Goal: Navigation & Orientation: Understand site structure

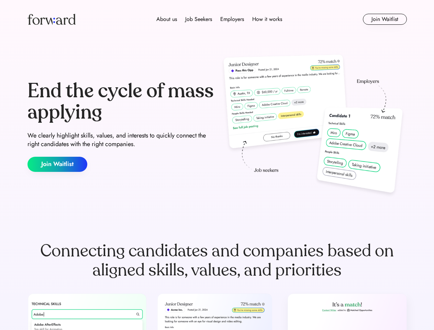
click at [217, 165] on div "End the cycle of mass applying We clearly highlight skills, values, and interes…" at bounding box center [216, 126] width 379 height 148
click at [217, 19] on div "About us Job Seekers Employers How it works" at bounding box center [219, 19] width 271 height 8
click at [52, 19] on img at bounding box center [51, 19] width 48 height 11
click at [219, 19] on div "About us Job Seekers Employers How it works" at bounding box center [219, 19] width 271 height 8
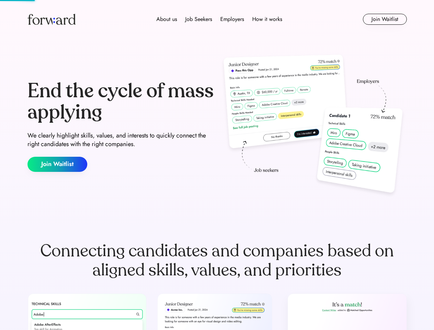
click at [167, 19] on div "About us" at bounding box center [166, 19] width 21 height 8
click at [199, 19] on div "Job Seekers" at bounding box center [198, 19] width 27 height 8
click at [232, 19] on div "Employers" at bounding box center [232, 19] width 24 height 8
click at [267, 19] on div "How it works" at bounding box center [267, 19] width 30 height 8
